Goal: Task Accomplishment & Management: Manage account settings

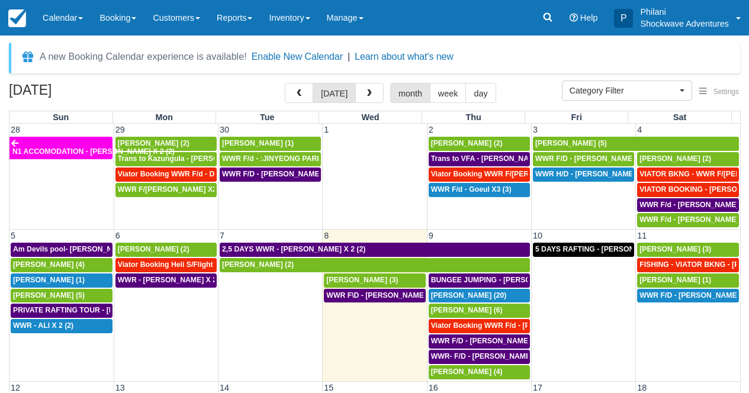
select select
click at [480, 312] on div "[PERSON_NAME] (6)" at bounding box center [479, 310] width 96 height 9
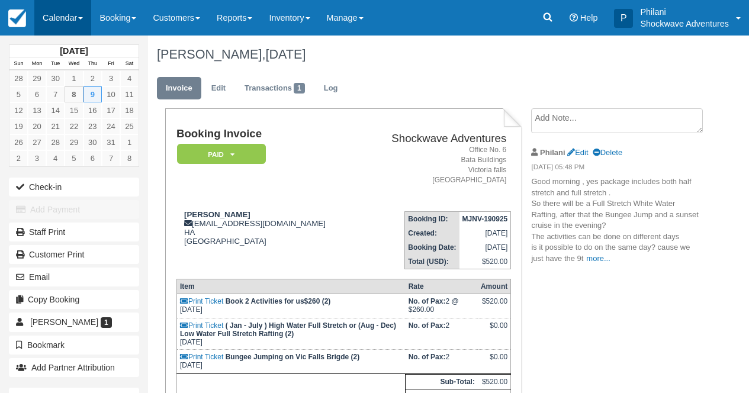
click at [69, 12] on link "Calendar" at bounding box center [62, 18] width 57 height 36
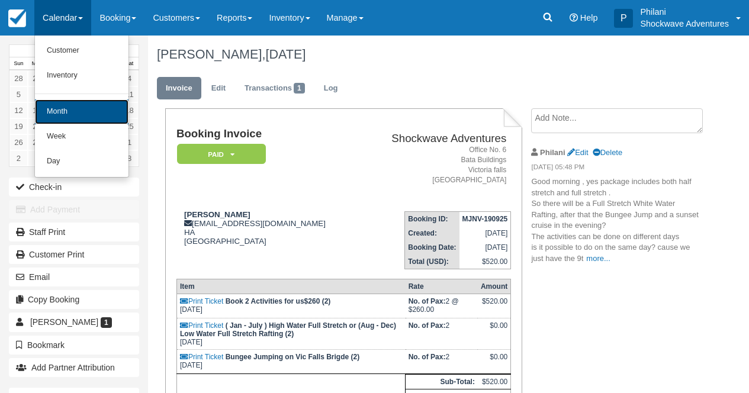
click at [104, 102] on link "Month" at bounding box center [82, 111] width 94 height 25
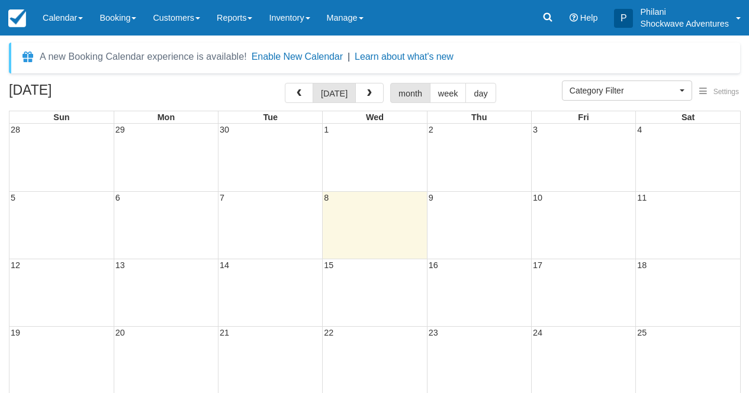
select select
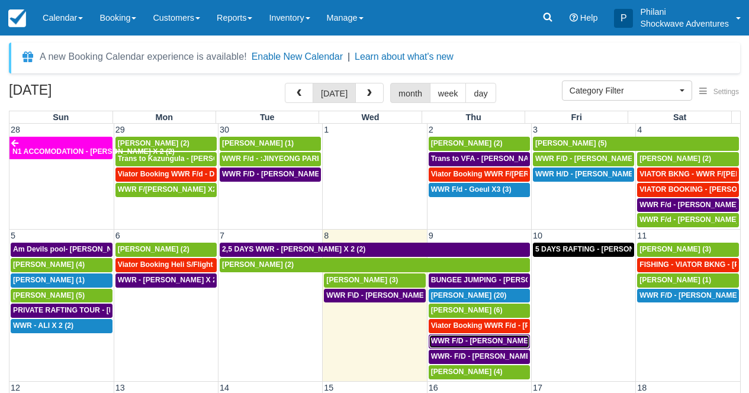
click at [497, 340] on span "WWR F/D - [PERSON_NAME] X 4 (4)" at bounding box center [493, 341] width 124 height 8
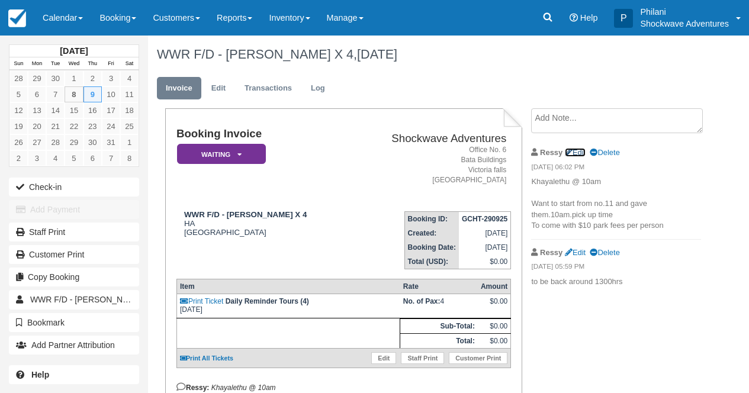
click at [580, 149] on link "Edit" at bounding box center [575, 152] width 21 height 9
type textarea "Khayalethu @ 10am Want to start from no.11 and gave them.10am.pick up time To c…"
checkbox input "true"
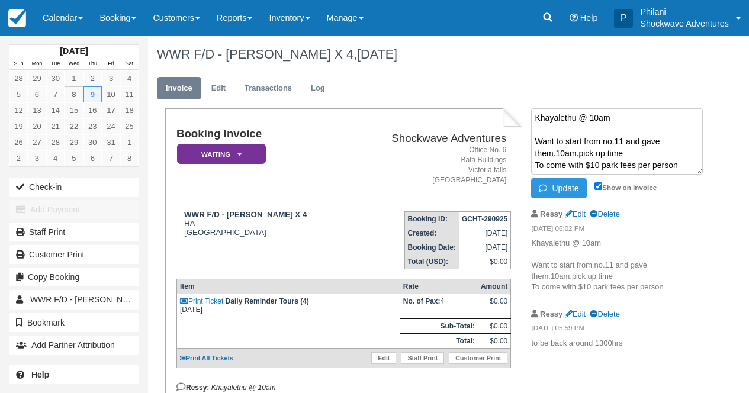
click at [618, 117] on textarea "Khayalethu @ 10am Want to start from no.11 and gave them.10am.pick up time To c…" at bounding box center [617, 141] width 172 height 66
paste textarea "7.45"
type textarea "Khayalethu @ 7.45 Want to start from no.11 and gave them.10am.pick up time To c…"
click at [555, 186] on button "Update" at bounding box center [558, 188] width 55 height 20
